Goal: Transaction & Acquisition: Purchase product/service

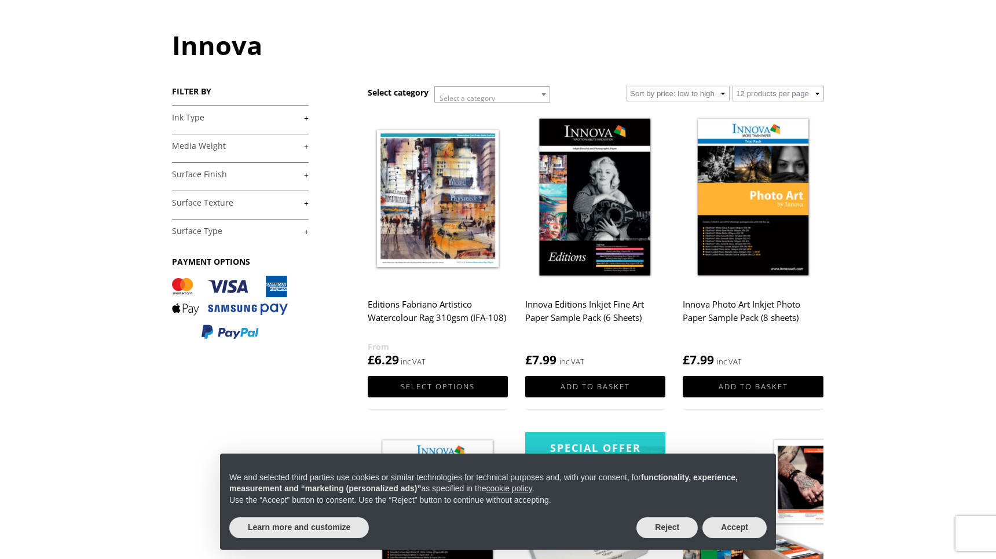
scroll to position [110, 0]
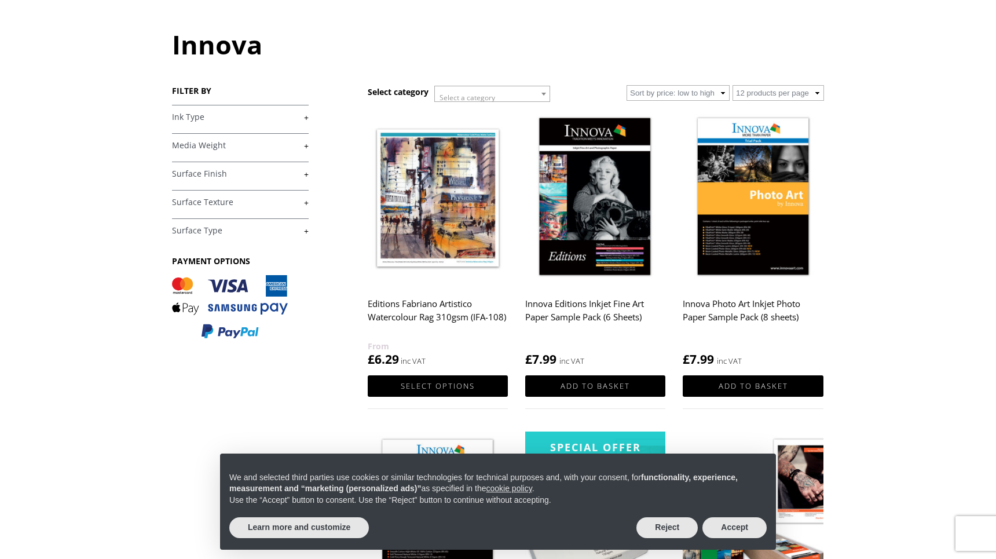
click at [602, 196] on img at bounding box center [595, 197] width 140 height 175
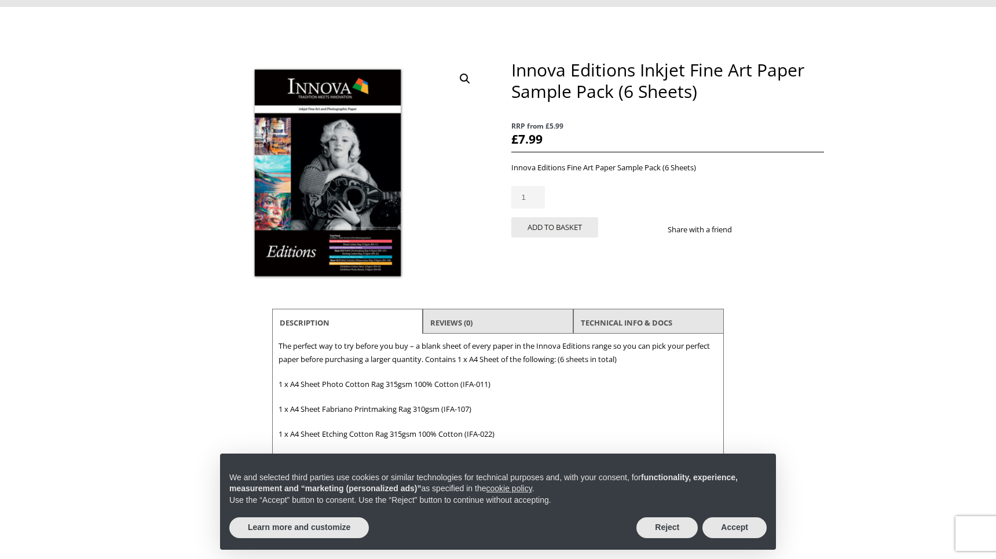
scroll to position [98, 0]
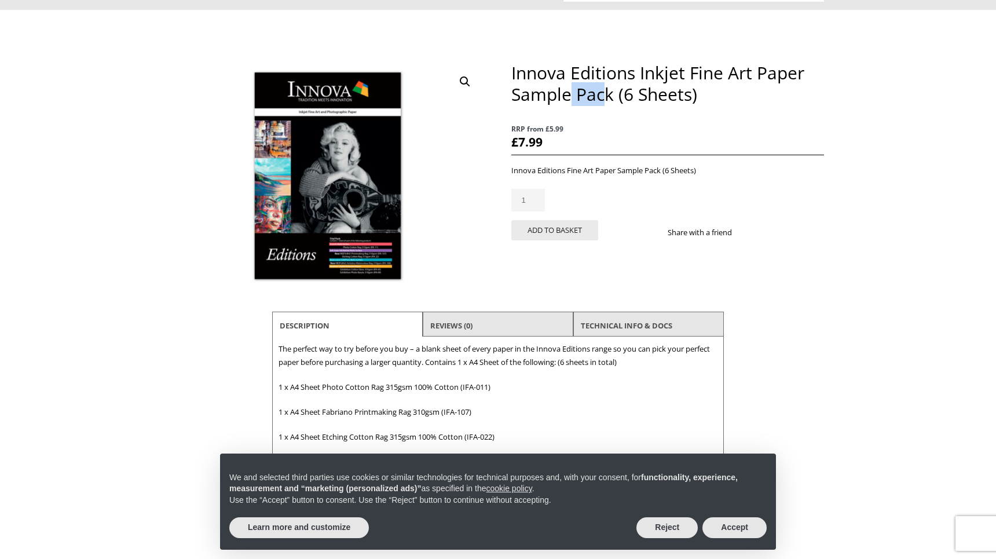
drag, startPoint x: 608, startPoint y: 91, endPoint x: 570, endPoint y: 81, distance: 38.9
click at [568, 83] on h1 "Innova Editions Inkjet Fine Art Paper Sample Pack (6 Sheets)" at bounding box center [667, 83] width 313 height 43
click at [601, 92] on h1 "Innova Editions Inkjet Fine Art Paper Sample Pack (6 Sheets)" at bounding box center [667, 83] width 313 height 43
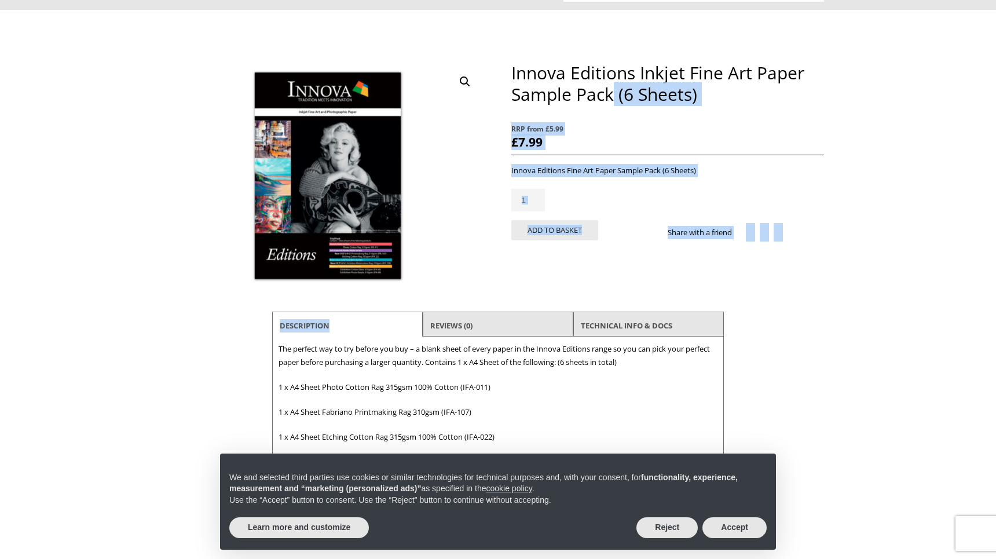
drag, startPoint x: 614, startPoint y: 92, endPoint x: 507, endPoint y: 78, distance: 107.4
click at [507, 79] on div "🔍 Innova Editions Inkjet Fine Art Paper Sample Pack (6 Sheets) RRP from £5.99 £…" at bounding box center [498, 299] width 652 height 474
click at [610, 100] on h1 "Innova Editions Inkjet Fine Art Paper Sample Pack (6 Sheets)" at bounding box center [667, 83] width 313 height 43
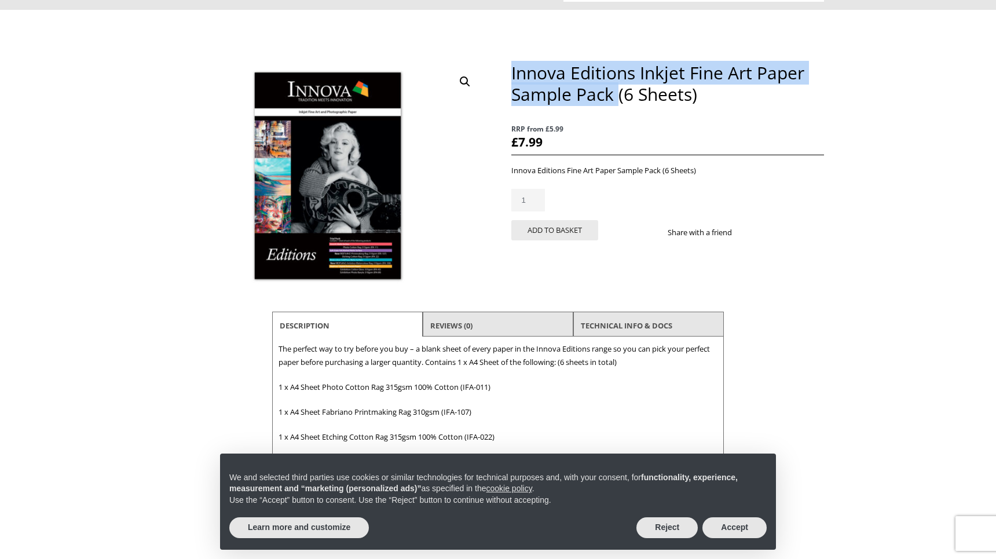
drag, startPoint x: 619, startPoint y: 96, endPoint x: 512, endPoint y: 68, distance: 110.5
click at [512, 68] on h1 "Innova Editions Inkjet Fine Art Paper Sample Pack (6 Sheets)" at bounding box center [667, 83] width 313 height 43
copy h1 "Innova Editions Inkjet Fine Art Paper Sample Pack"
